Goal: Browse casually

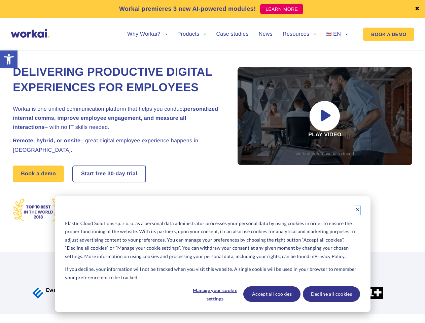
click at [358, 211] on icon "Dismiss cookie banner" at bounding box center [358, 210] width 5 height 5
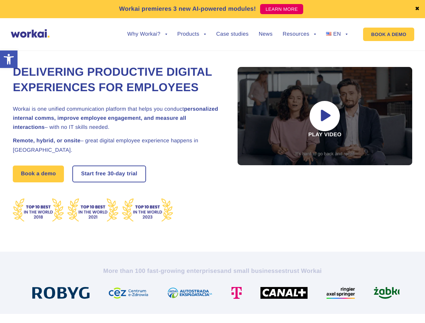
click at [154, 294] on img at bounding box center [131, 293] width 46 height 12
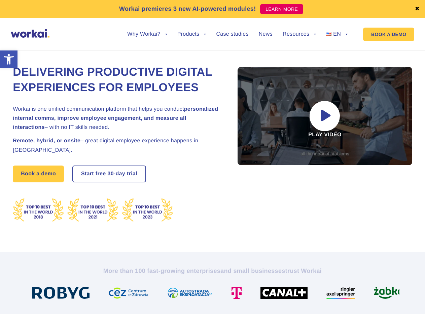
click at [272, 294] on img at bounding box center [287, 293] width 53 height 12
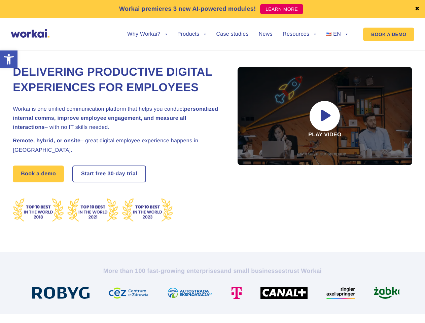
click at [331, 294] on img at bounding box center [344, 293] width 34 height 12
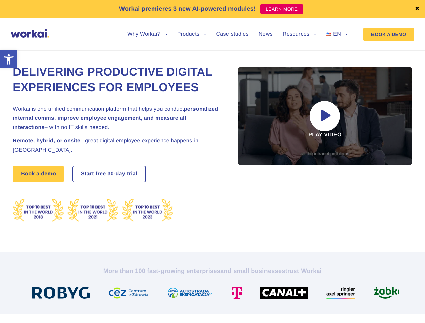
click at [418, 9] on link "✖" at bounding box center [417, 8] width 5 height 5
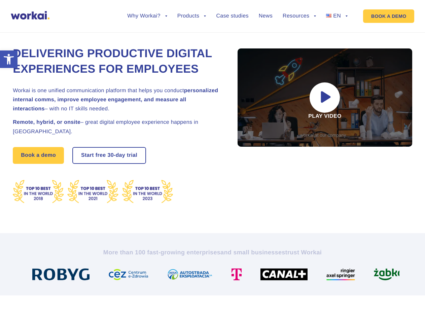
click at [147, 39] on div "Delivering Productive Digital Experiences for Employees Workai is one unified c…" at bounding box center [213, 125] width 400 height 217
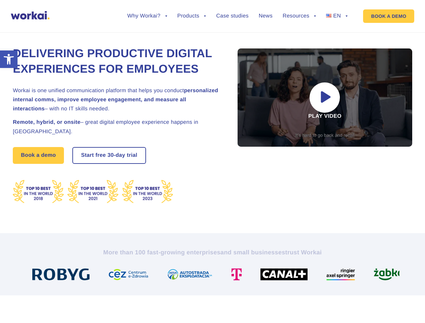
click at [147, 34] on div "Delivering Productive Digital Experiences for Employees Workai is one unified c…" at bounding box center [213, 125] width 400 height 217
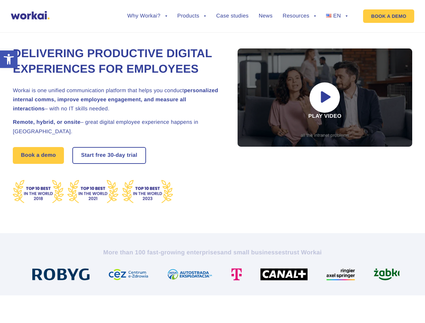
click at [192, 39] on div "Delivering Productive Digital Experiences for Employees Workai is one unified c…" at bounding box center [213, 125] width 400 height 217
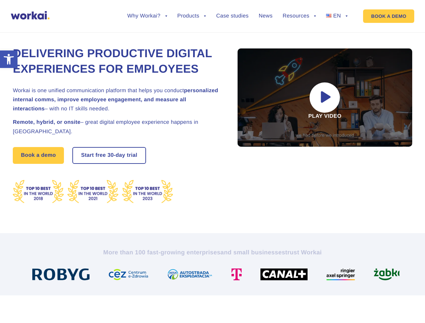
click at [299, 39] on div "Delivering Productive Digital Experiences for Employees Workai is one unified c…" at bounding box center [213, 125] width 400 height 217
click at [299, 34] on div "Delivering Productive Digital Experiences for Employees Workai is one unified c…" at bounding box center [213, 125] width 400 height 217
